Goal: Task Accomplishment & Management: Use online tool/utility

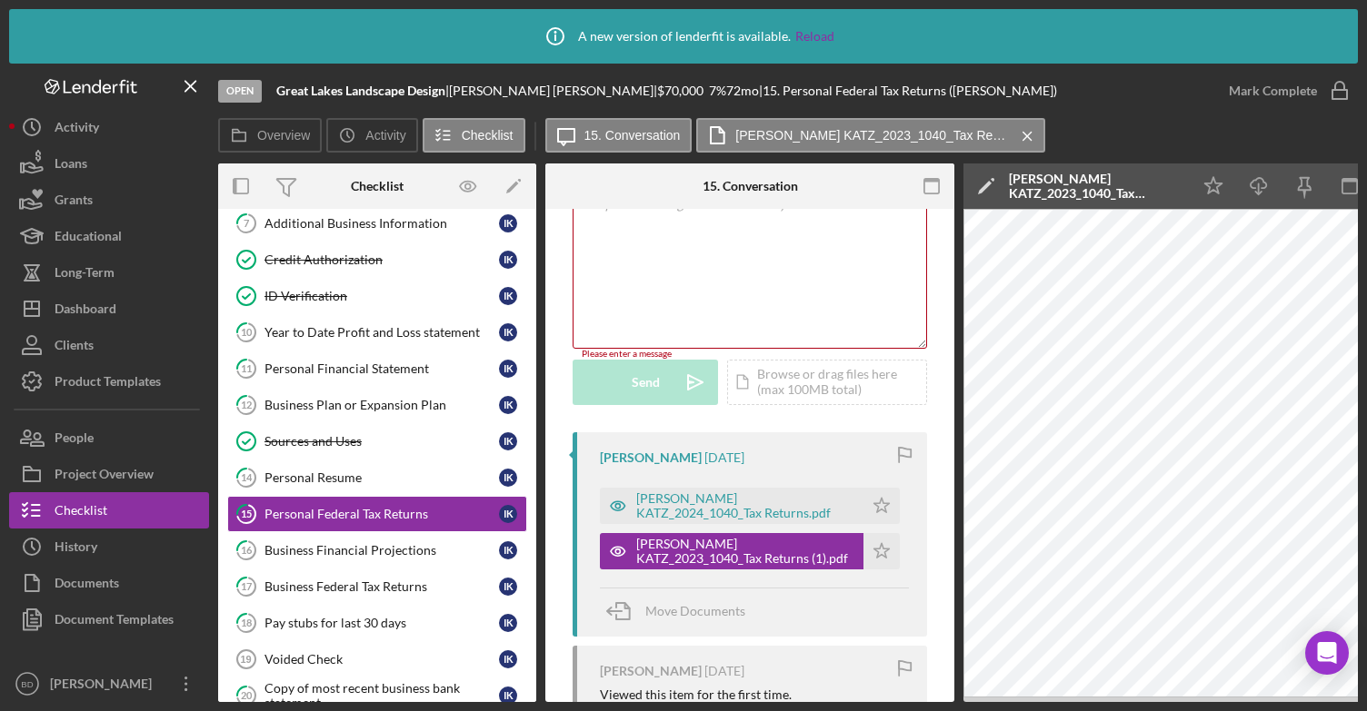
scroll to position [309, 0]
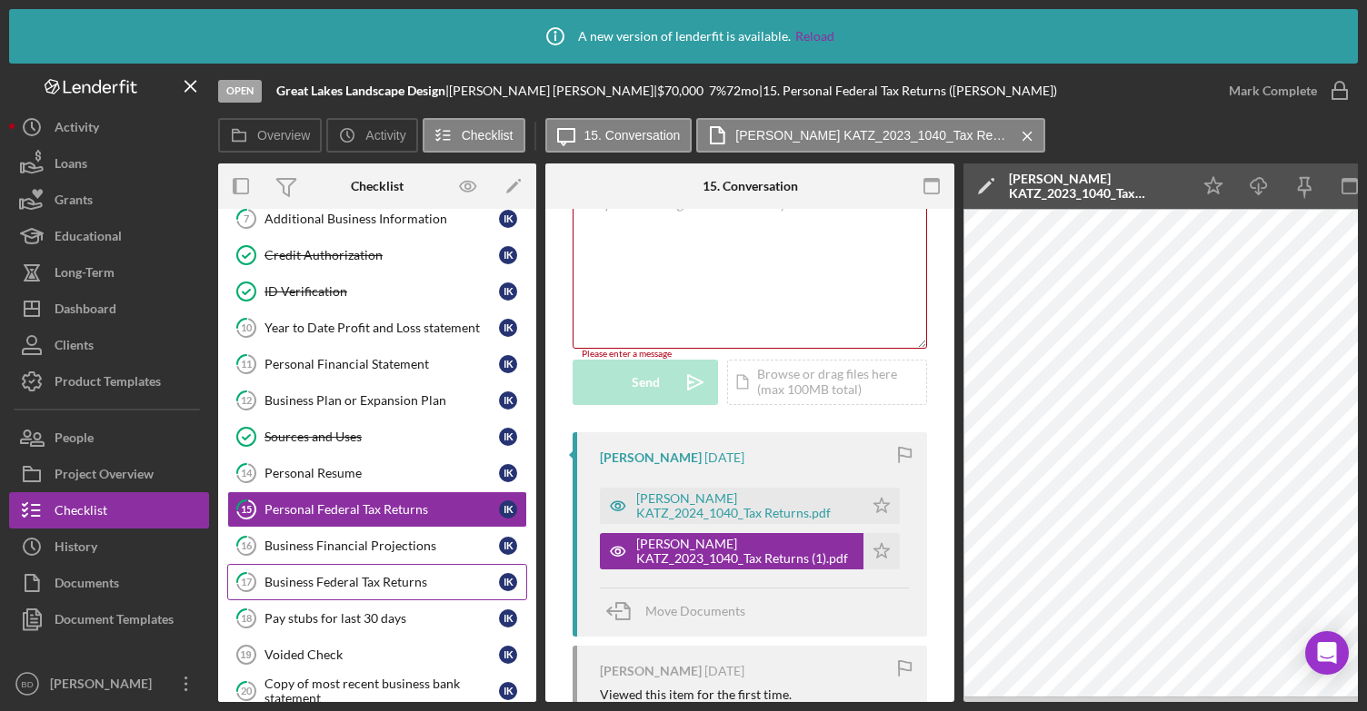
click at [330, 575] on div "Business Federal Tax Returns" at bounding box center [381, 582] width 234 height 15
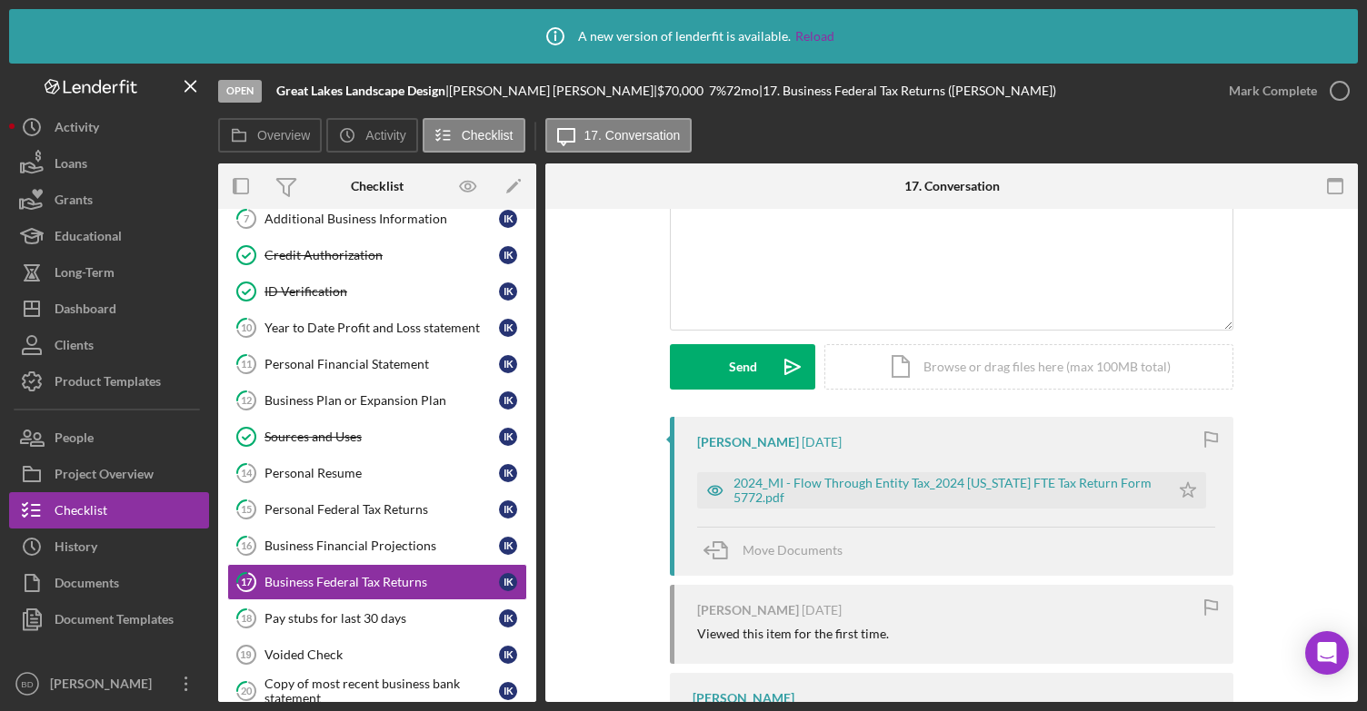
scroll to position [224, 0]
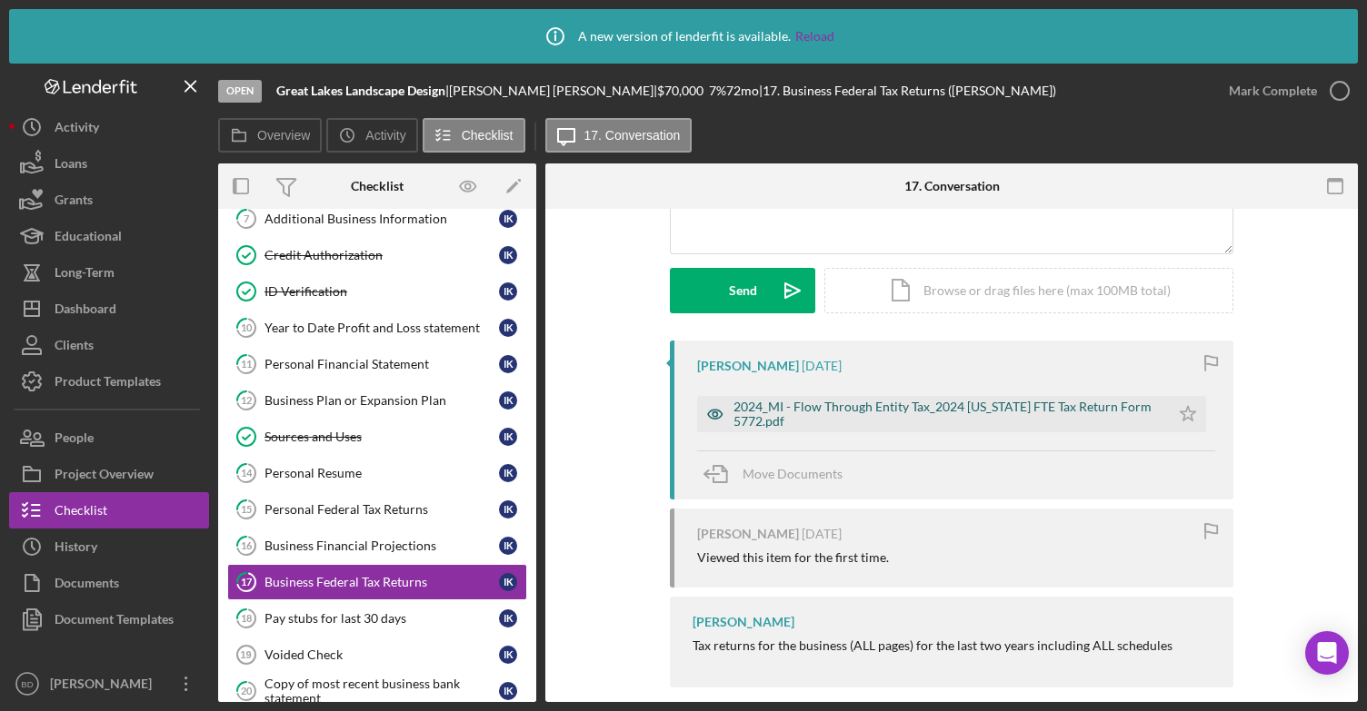
click at [1008, 413] on div "2024_MI - Flow Through Entity Tax_2024 [US_STATE] FTE Tax Return Form 5772.pdf" at bounding box center [946, 414] width 427 height 29
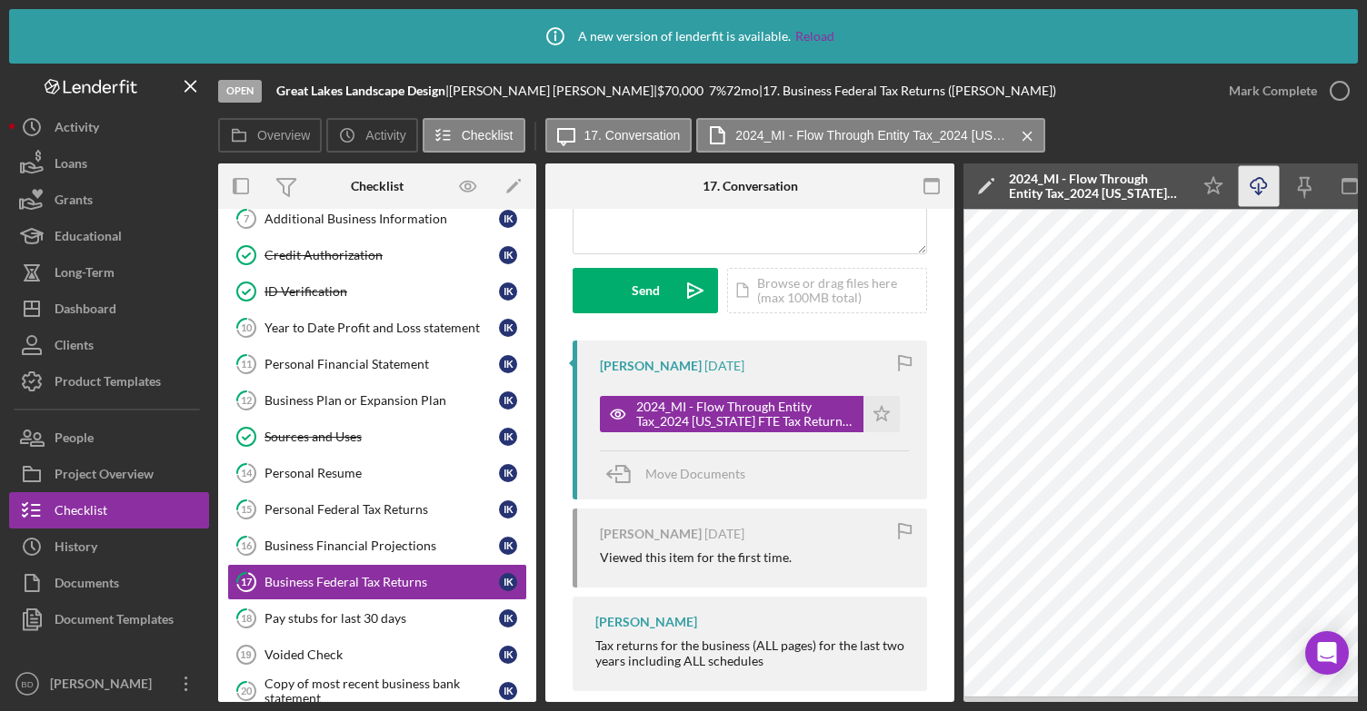
click at [1250, 184] on icon "button" at bounding box center [1257, 183] width 15 height 10
click at [93, 132] on div "Activity" at bounding box center [77, 129] width 45 height 41
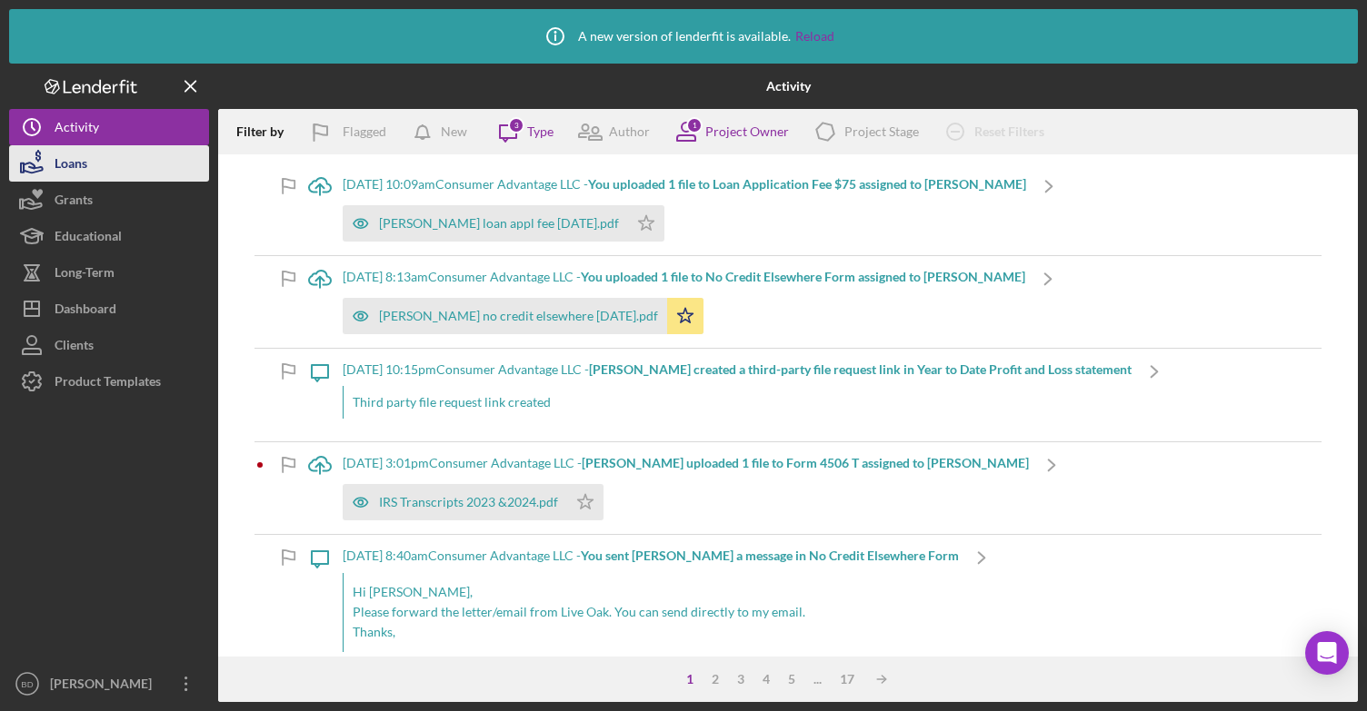
click at [65, 163] on div "Loans" at bounding box center [71, 165] width 33 height 41
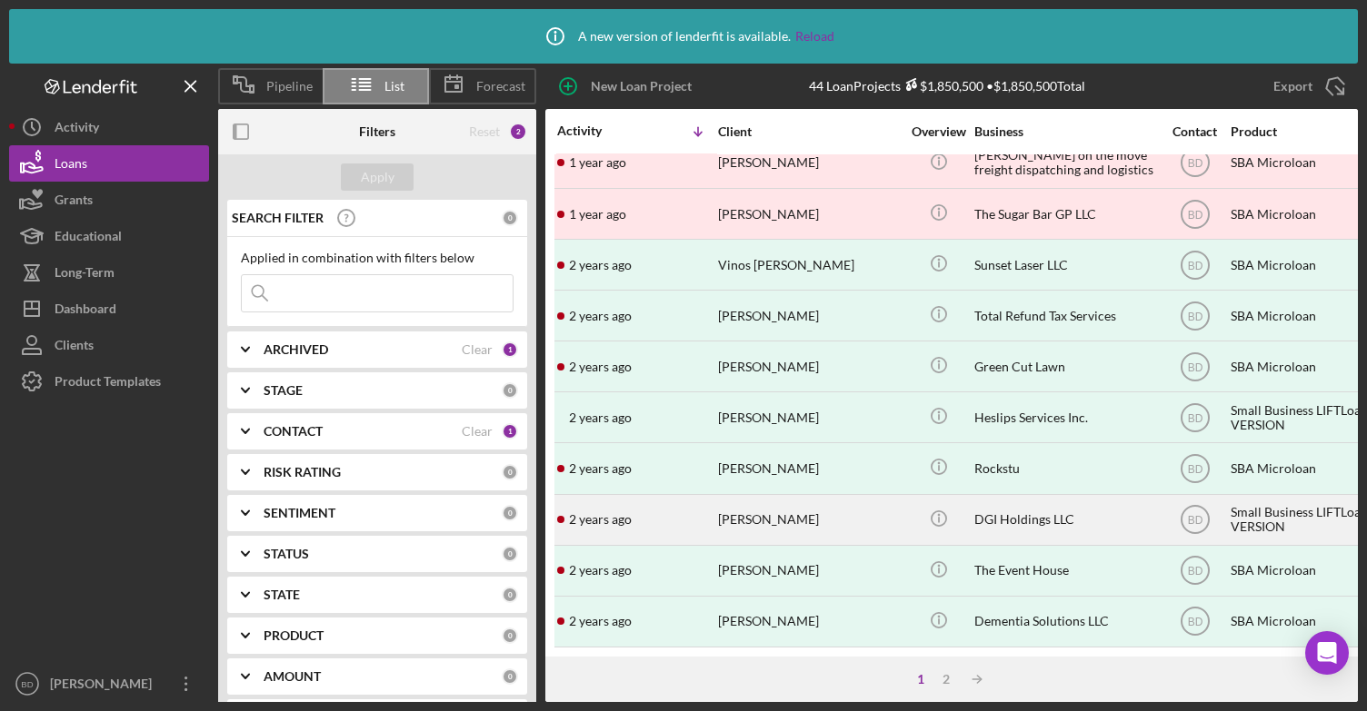
scroll to position [793, 0]
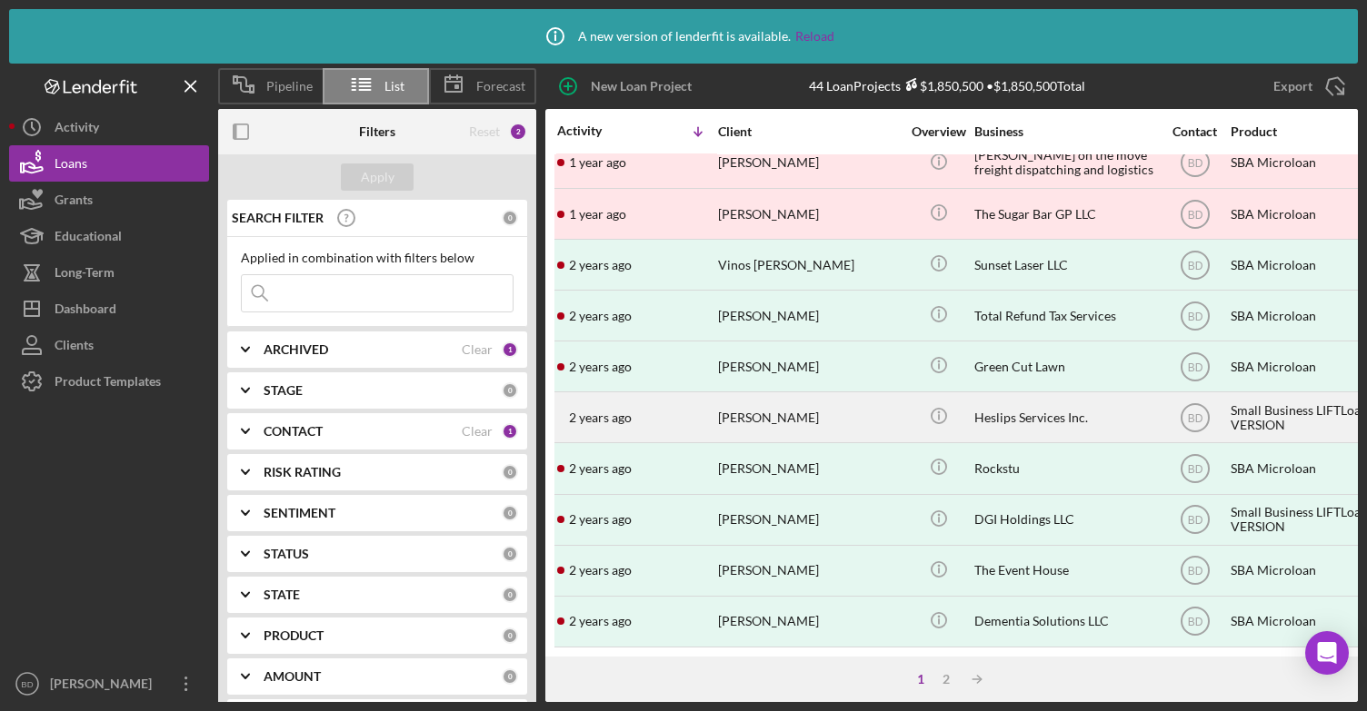
click at [768, 410] on div "[PERSON_NAME]" at bounding box center [809, 417] width 182 height 48
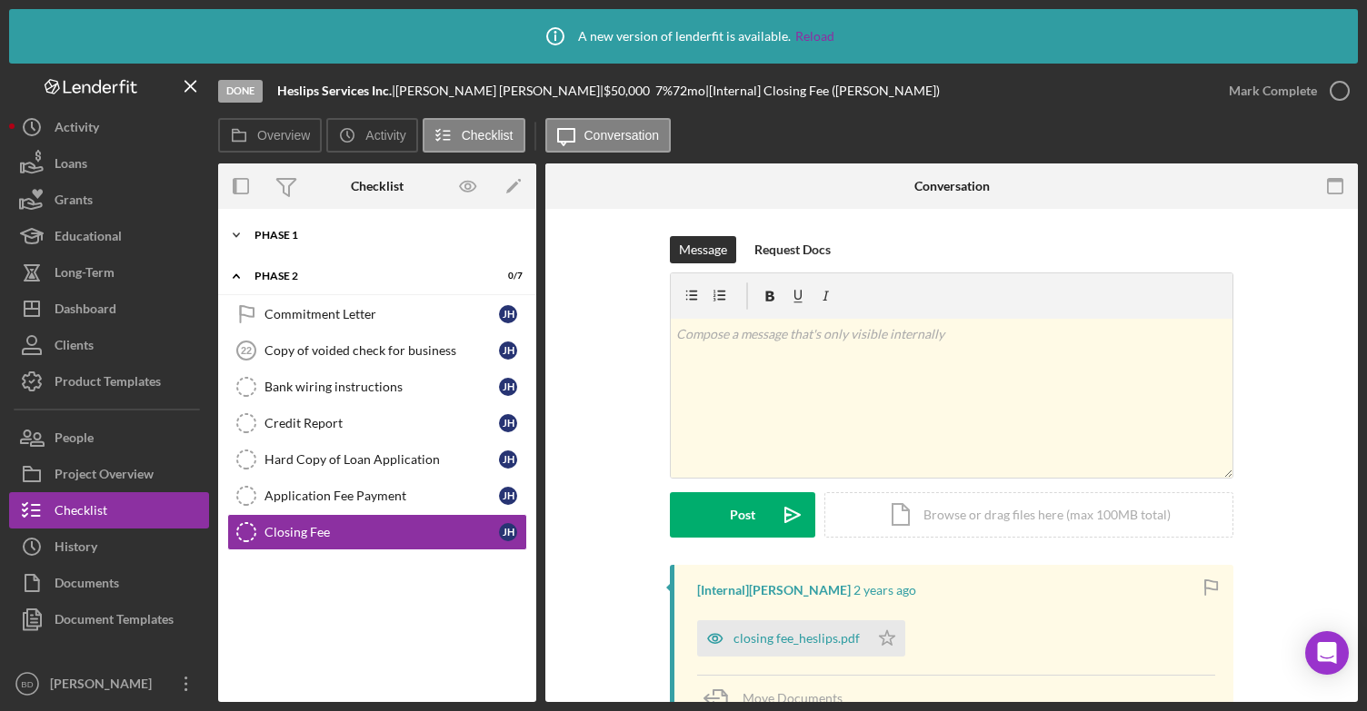
click at [321, 230] on div "Phase 1" at bounding box center [383, 235] width 259 height 11
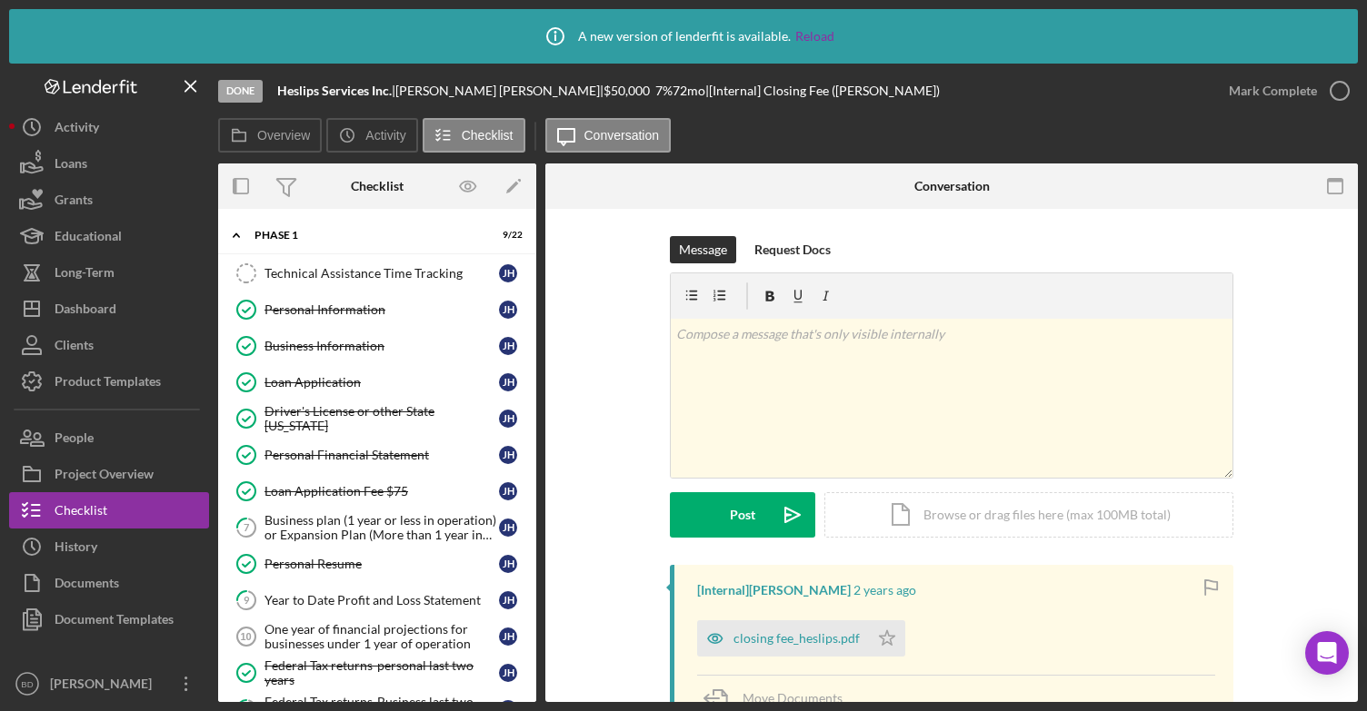
drag, startPoint x: 536, startPoint y: 400, endPoint x: 536, endPoint y: 432, distance: 31.8
click at [536, 432] on div "Overview Internal Workflow Stage Done Icon/Dropdown Arrow Archive (can unarchiv…" at bounding box center [787, 433] width 1139 height 539
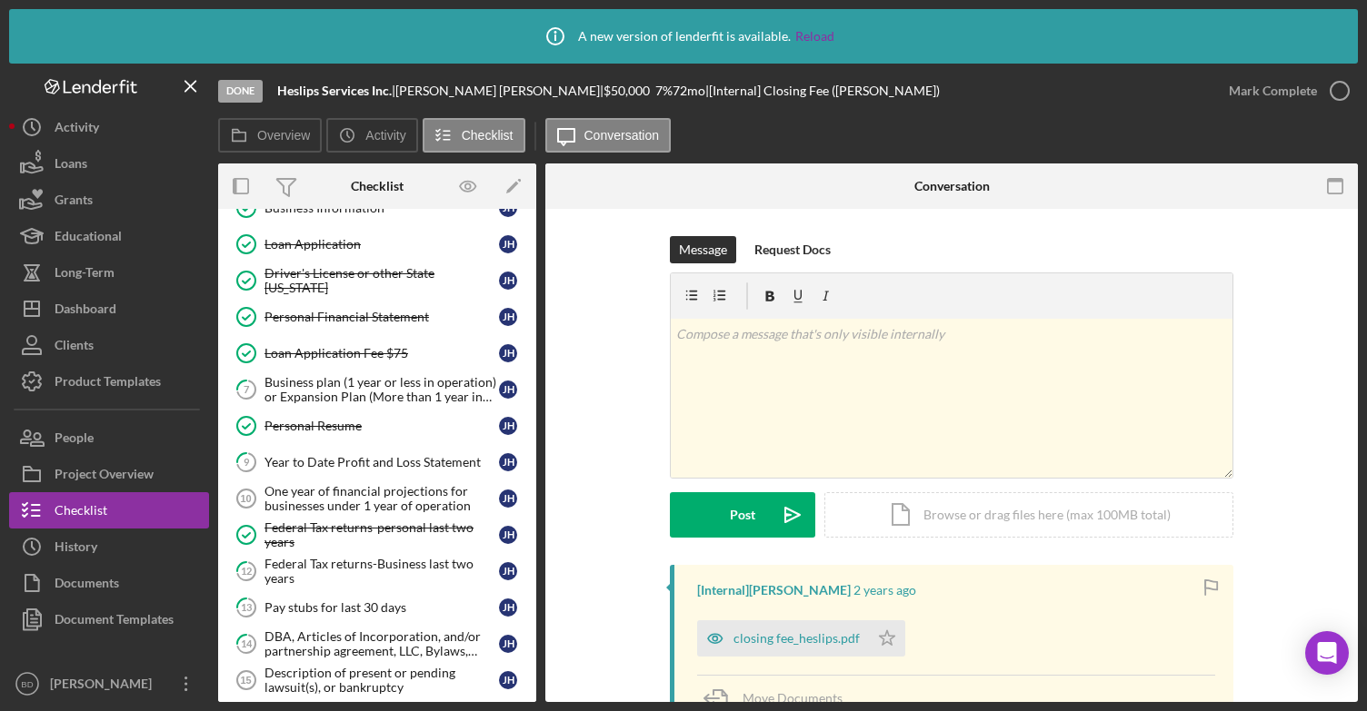
scroll to position [139, 0]
click at [424, 556] on div "Federal Tax returns-Business last two years" at bounding box center [381, 570] width 234 height 29
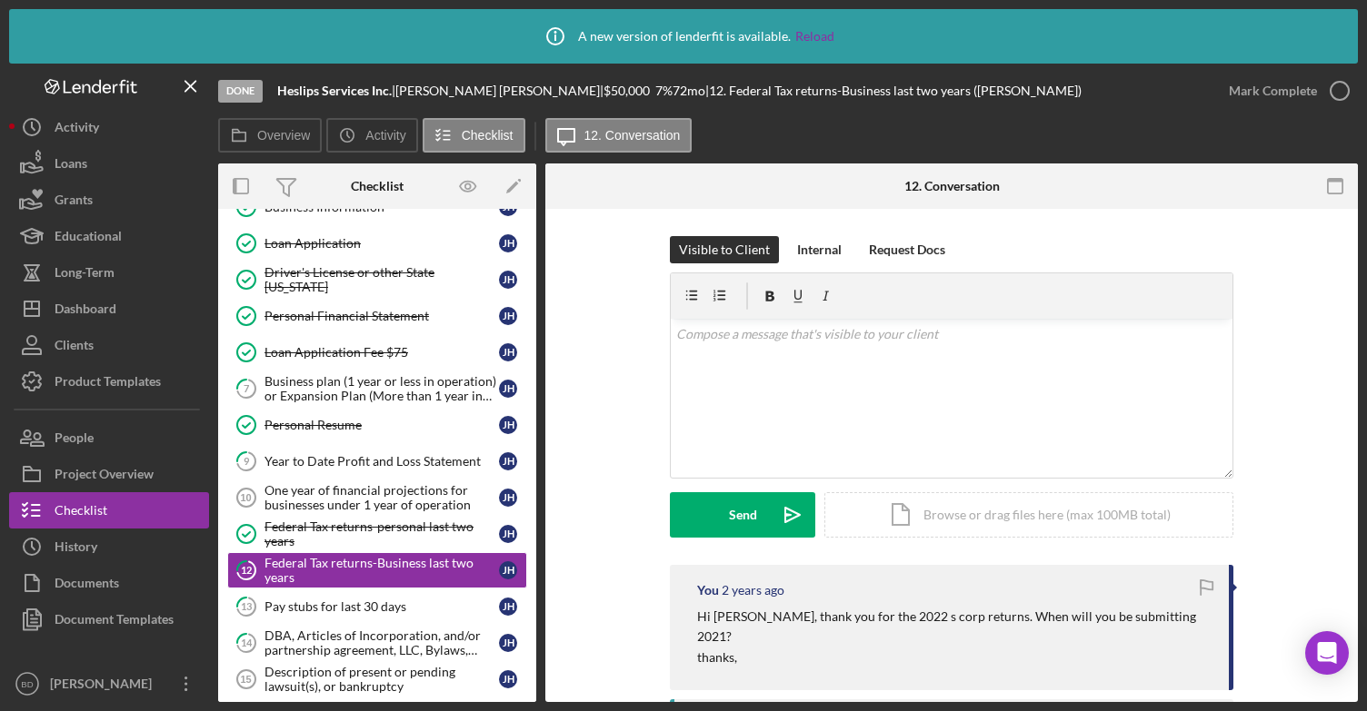
drag, startPoint x: 1359, startPoint y: 413, endPoint x: 1359, endPoint y: 450, distance: 36.3
click at [1359, 450] on div "Icon/Info A new version of lenderfit is available. Reload Done Heslips Services…" at bounding box center [683, 355] width 1367 height 711
drag, startPoint x: 1358, startPoint y: 446, endPoint x: 1345, endPoint y: 495, distance: 50.9
click at [1345, 495] on div "Icon/Info A new version of lenderfit is available. Reload Done Heslips Services…" at bounding box center [683, 355] width 1367 height 711
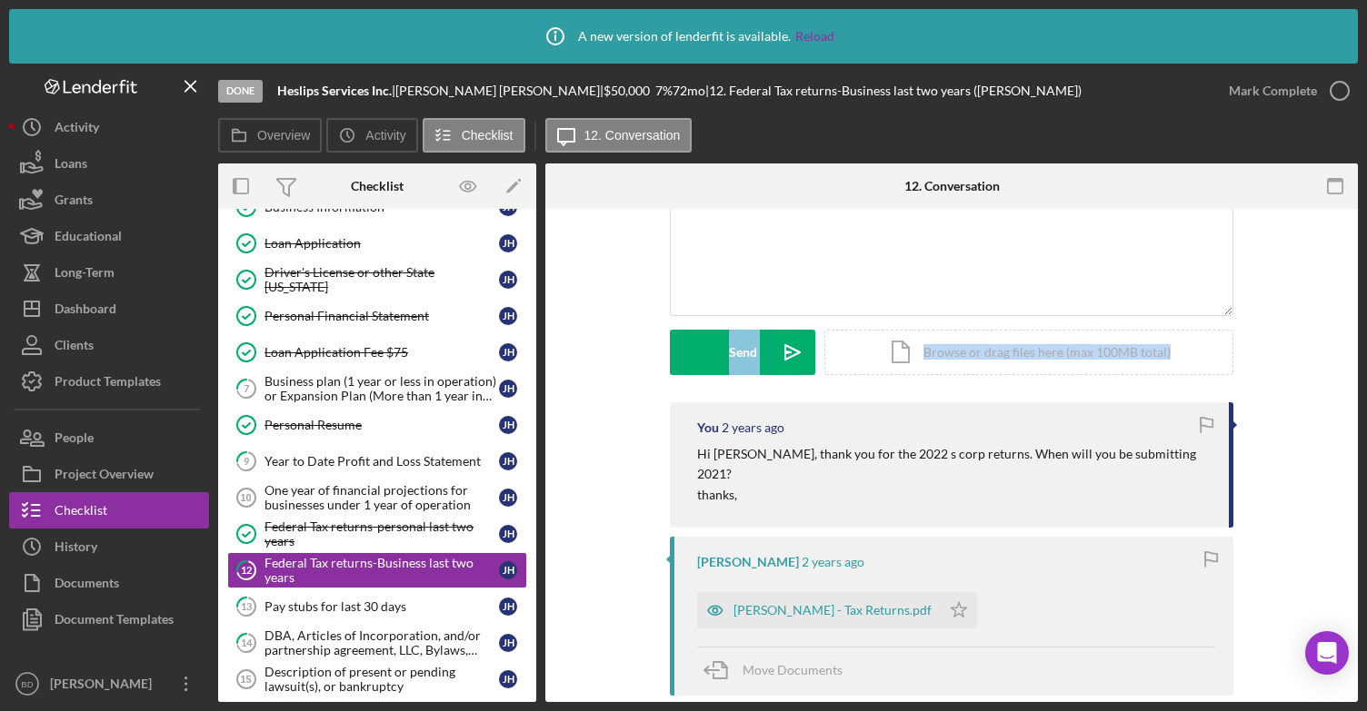
scroll to position [168, 0]
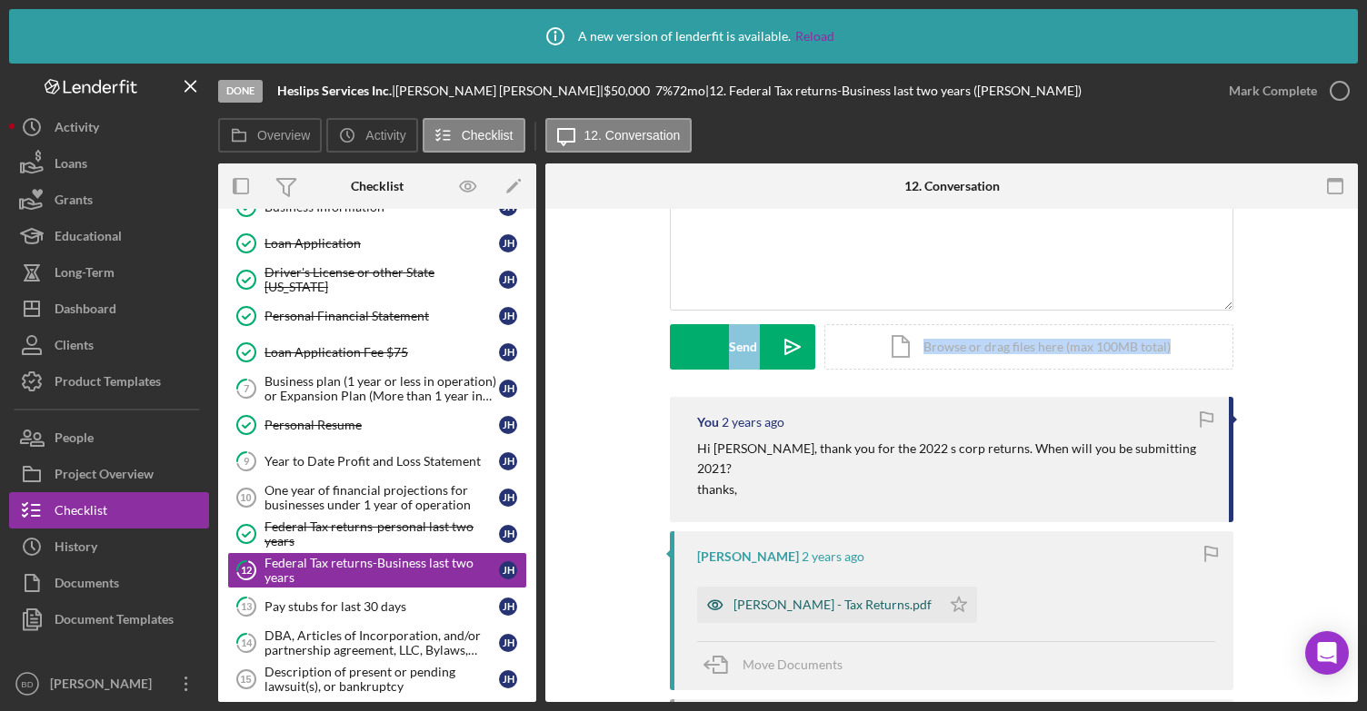
click at [814, 598] on div "[PERSON_NAME] - Tax Returns.pdf" at bounding box center [832, 605] width 198 height 15
